Goal: Information Seeking & Learning: Learn about a topic

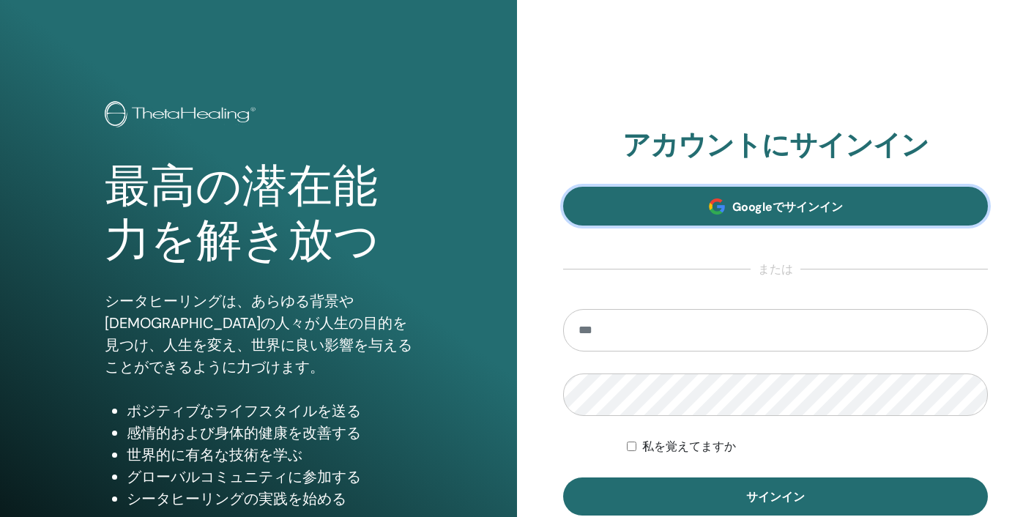
click at [669, 195] on link "Googleでサインイン" at bounding box center [775, 206] width 425 height 39
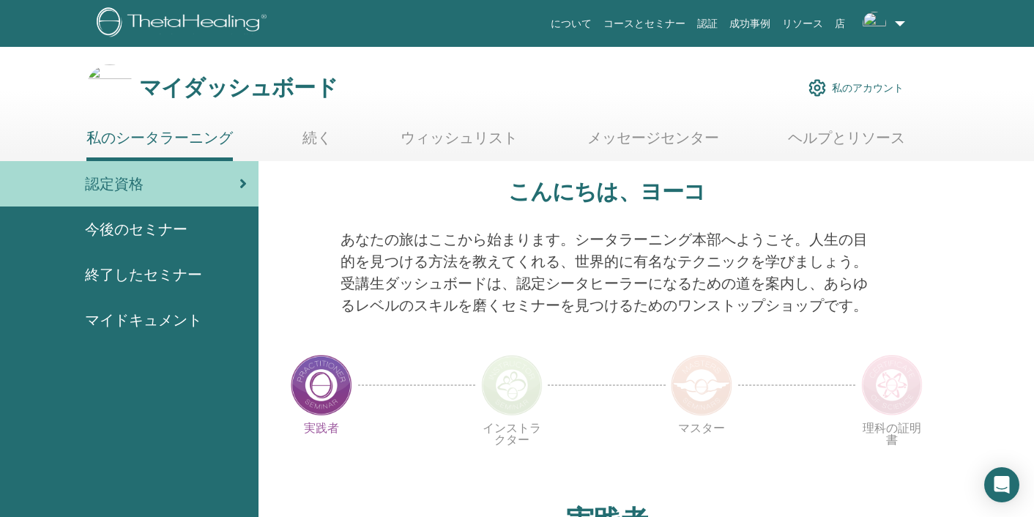
click at [520, 393] on img at bounding box center [512, 386] width 62 height 62
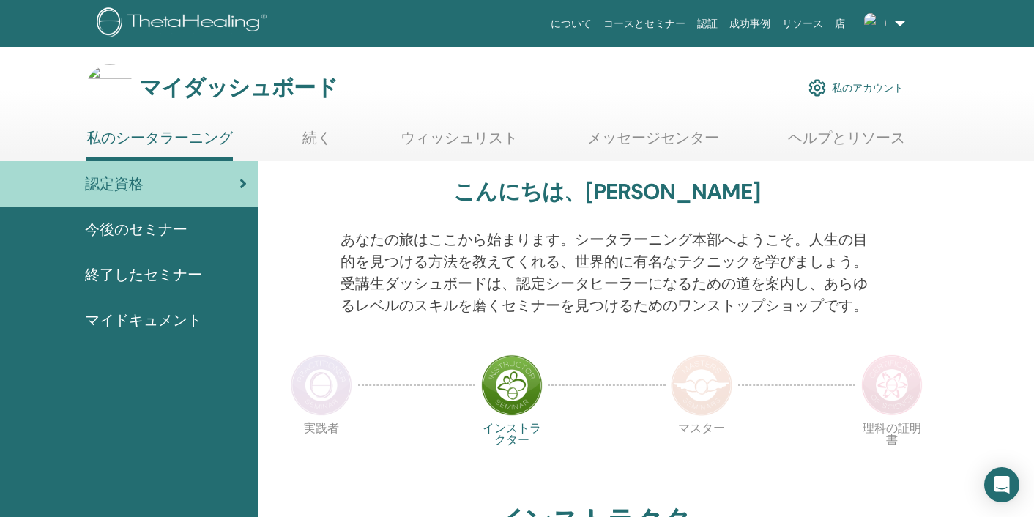
click at [598, 316] on div "あなたの旅はここから始まります。シータラーニング本部へようこそ。人生の目的を見つける方法を教えてくれる、世界的に有名なテクニックを学びましょう。受講生ダッシュ…" at bounding box center [607, 281] width 555 height 105
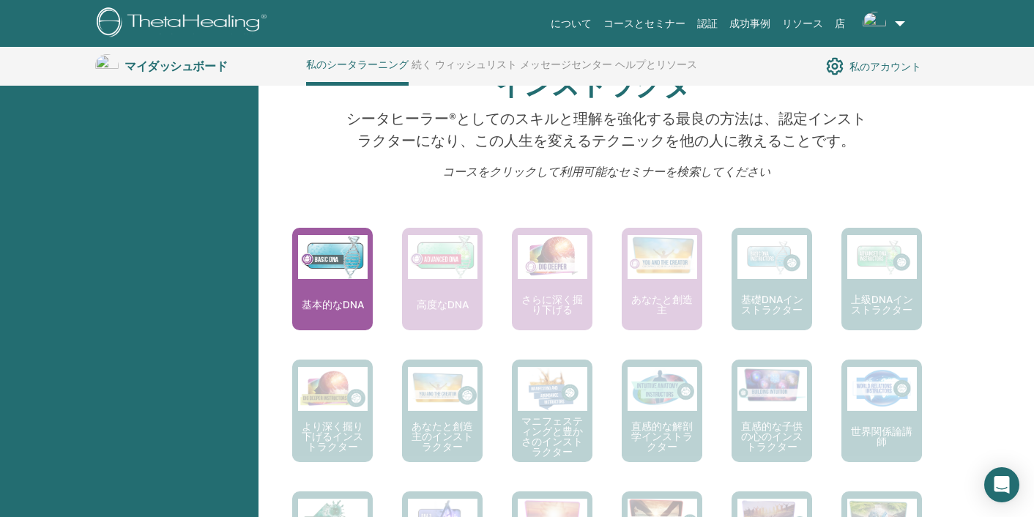
scroll to position [478, 0]
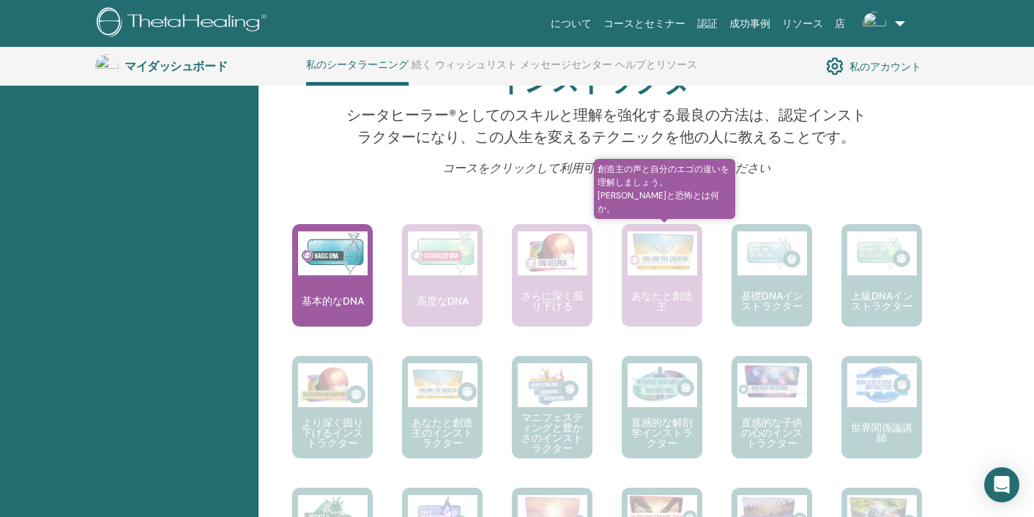
click at [674, 201] on span "創造主の声と自分のエゴの違いを理解しましょう。真実と恐怖とは何か。" at bounding box center [664, 189] width 141 height 60
